Goal: Transaction & Acquisition: Purchase product/service

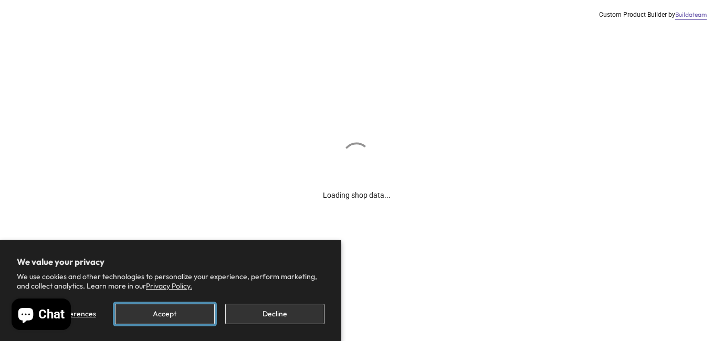
click at [183, 315] on button "Accept" at bounding box center [164, 314] width 99 height 20
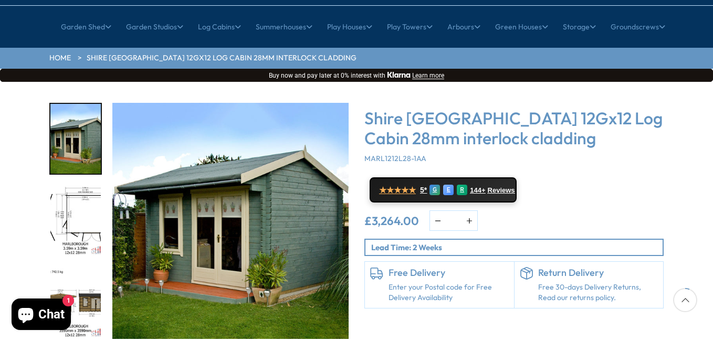
scroll to position [158, 0]
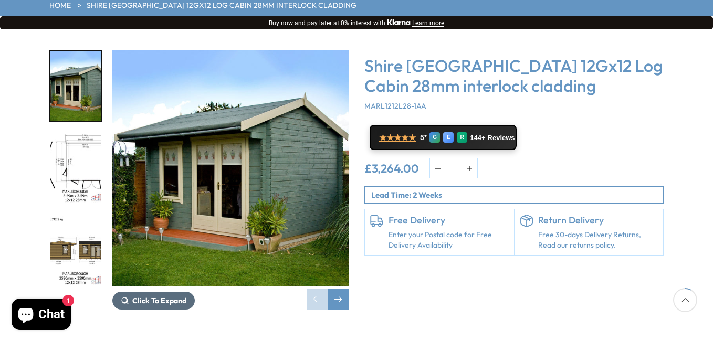
click at [177, 296] on span "Click To Expand" at bounding box center [159, 300] width 54 height 9
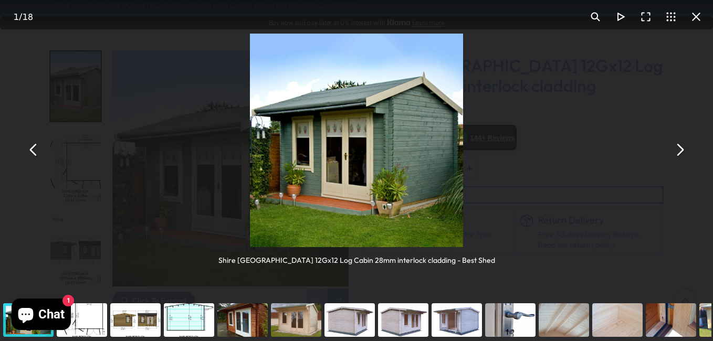
click at [681, 152] on button "You can close this modal content with the ESC key" at bounding box center [679, 149] width 25 height 25
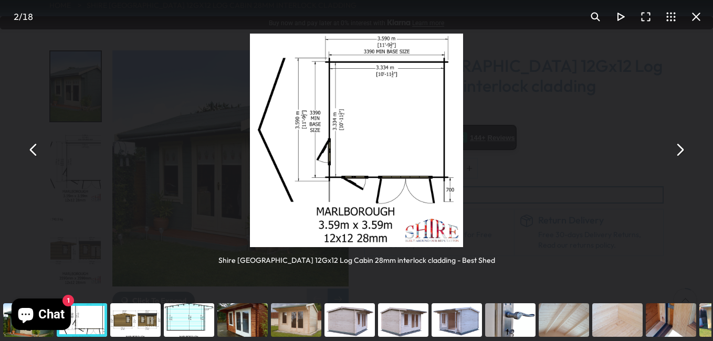
click at [679, 152] on button "You can close this modal content with the ESC key" at bounding box center [679, 149] width 25 height 25
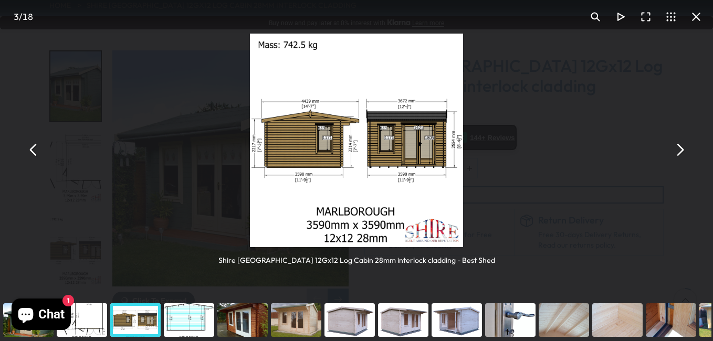
click at [682, 155] on button "You can close this modal content with the ESC key" at bounding box center [679, 149] width 25 height 25
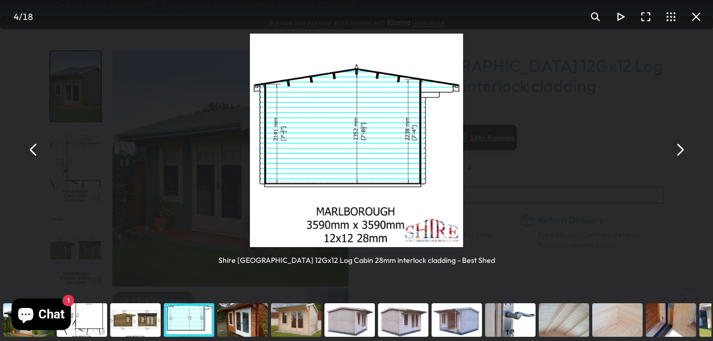
click at [671, 320] on div "You can close this modal content with the ESC key" at bounding box center [672, 320] width 54 height 42
